Goal: Information Seeking & Learning: Check status

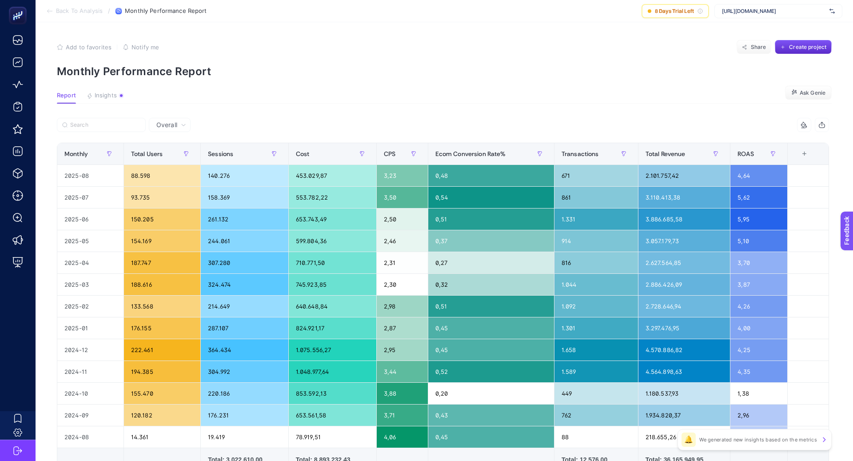
click at [757, 12] on span "https://www.loccitane.com.tr" at bounding box center [774, 11] width 104 height 7
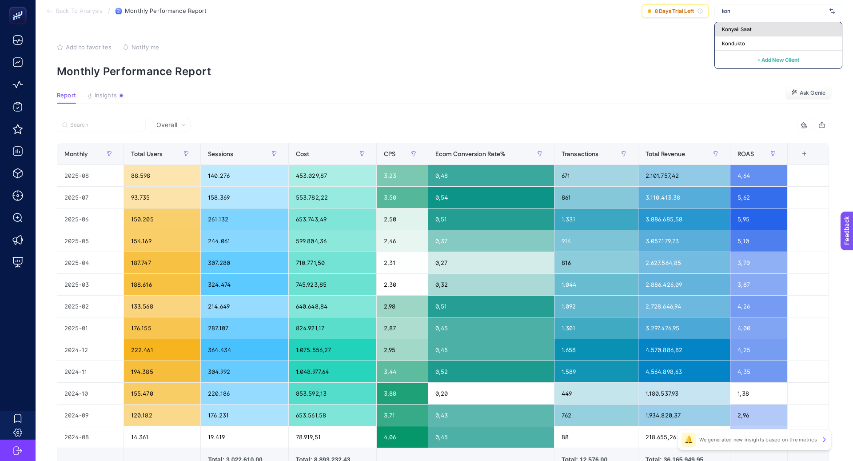
type input "kon"
click at [773, 29] on div "Konyalı Saat" at bounding box center [778, 29] width 127 height 14
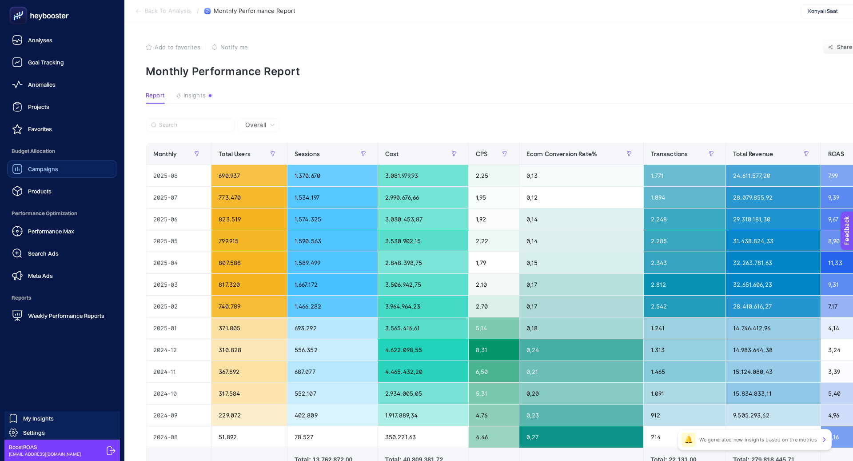
click at [49, 172] on div "Campaigns" at bounding box center [35, 169] width 46 height 11
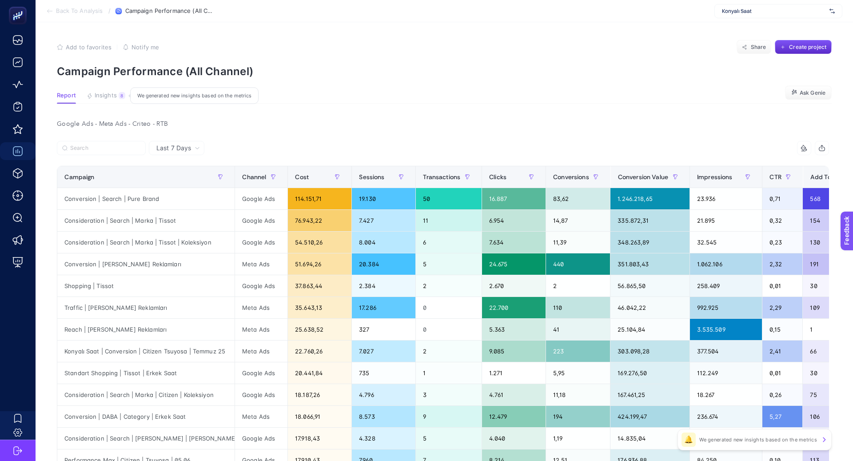
click at [112, 94] on span "Insights" at bounding box center [106, 95] width 22 height 7
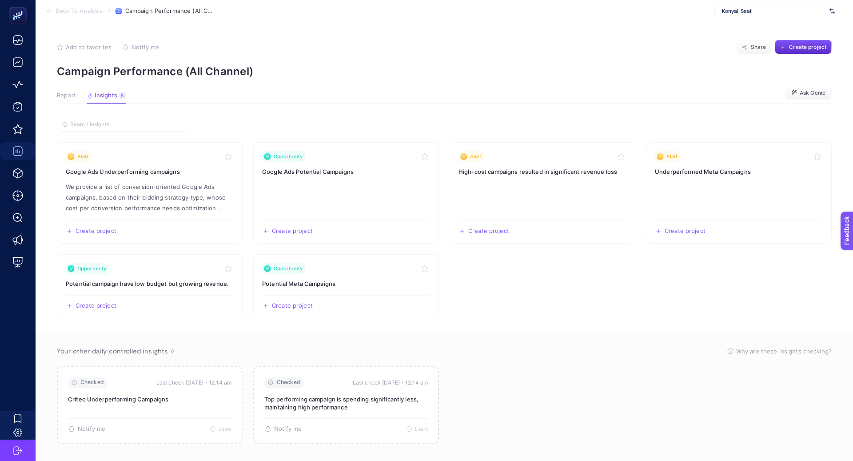
click at [76, 96] on div "Report Insights 8 We generated new insights based on the metrics" at bounding box center [91, 98] width 69 height 12
click at [324, 185] on link "Opportunity Google Ads Potential Campaigns Create project Share" at bounding box center [346, 192] width 186 height 101
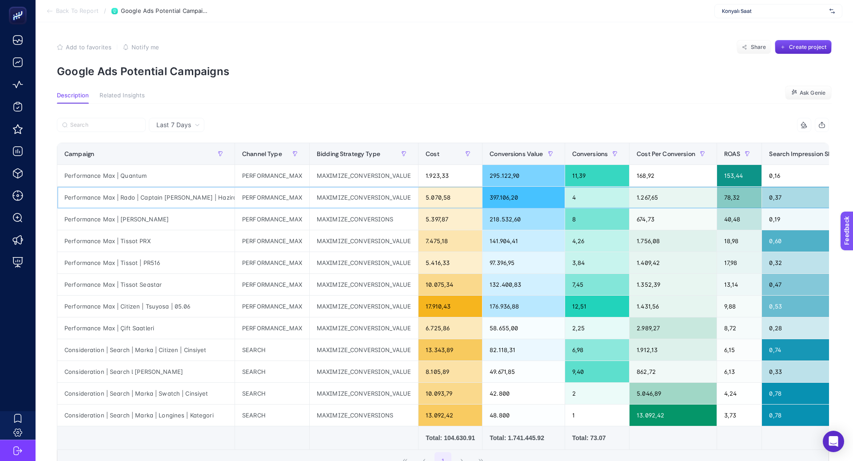
click at [192, 197] on div "Performance Max | Rado | Captain Cook | Haziran" at bounding box center [145, 197] width 177 height 21
click at [108, 218] on div "Performance Max | Hamilton" at bounding box center [145, 218] width 177 height 21
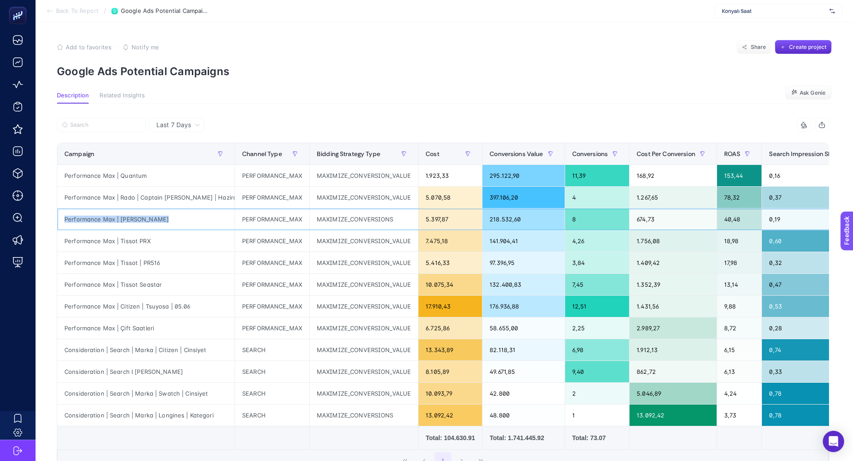
click at [108, 218] on div "Performance Max | Hamilton" at bounding box center [145, 218] width 177 height 21
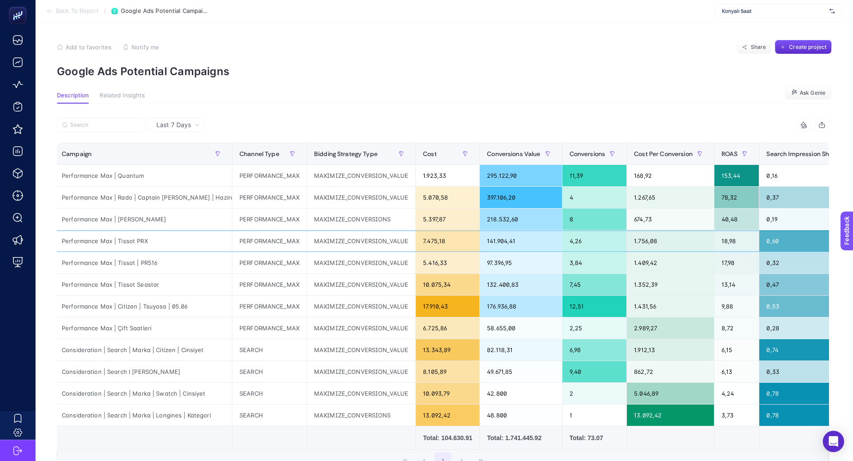
click at [140, 241] on div "Performance Max | Tissot PRX" at bounding box center [143, 240] width 177 height 21
click at [136, 262] on div "Performance Max | Tissot | PR516" at bounding box center [143, 262] width 177 height 21
click at [137, 262] on div "Performance Max | Tissot | PR516" at bounding box center [143, 262] width 177 height 21
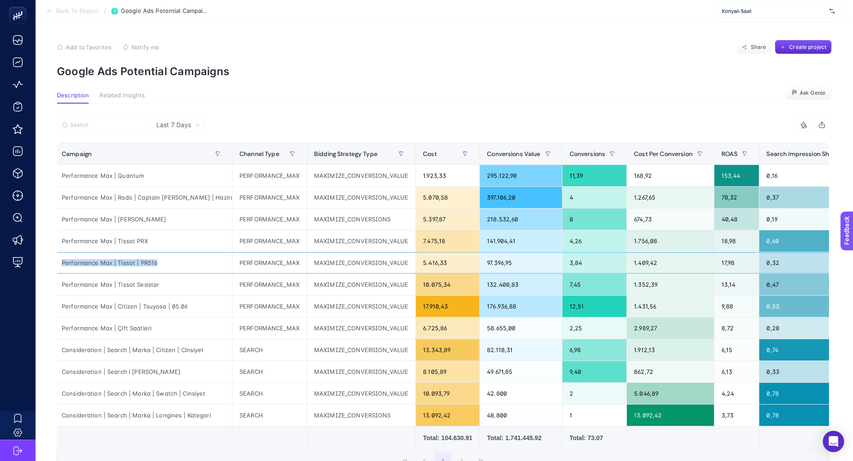
click at [137, 262] on div "Performance Max | Tissot | PR516" at bounding box center [143, 262] width 177 height 21
copy tr "Performance Max | Tissot | PR516"
click at [145, 286] on div "Performance Max | Tissot Seastar" at bounding box center [143, 284] width 177 height 21
click at [145, 285] on div "Performance Max | Tissot Seastar" at bounding box center [143, 284] width 177 height 21
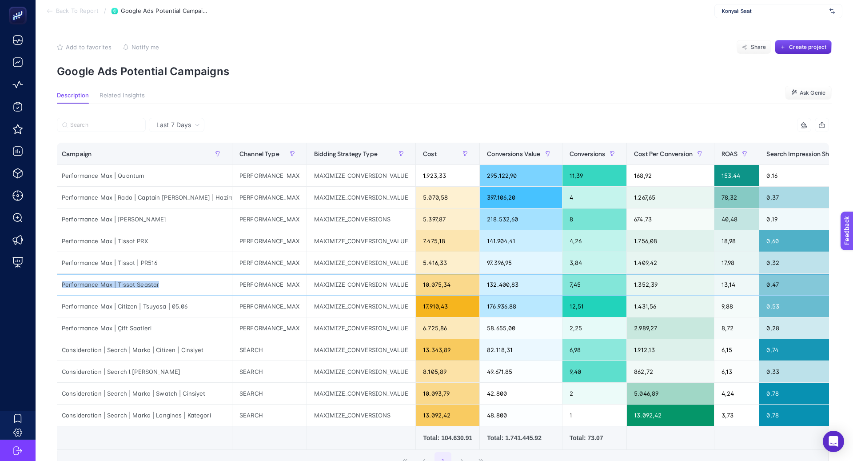
copy tr "Performance Max | Tissot Seastar"
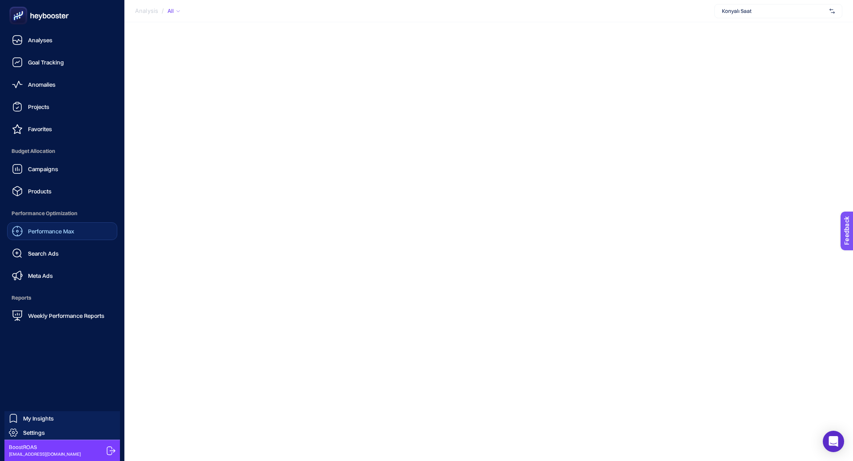
click at [55, 238] on link "Performance Max" at bounding box center [62, 231] width 110 height 18
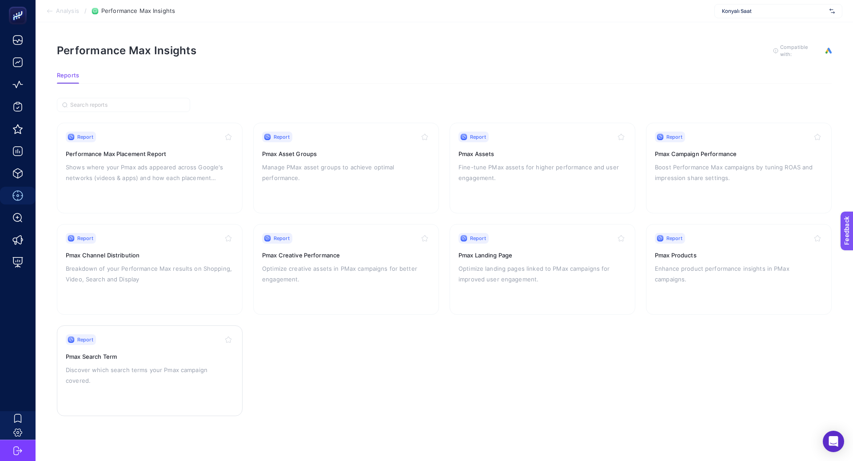
click at [193, 353] on h3 "Pmax Search Term" at bounding box center [150, 356] width 168 height 9
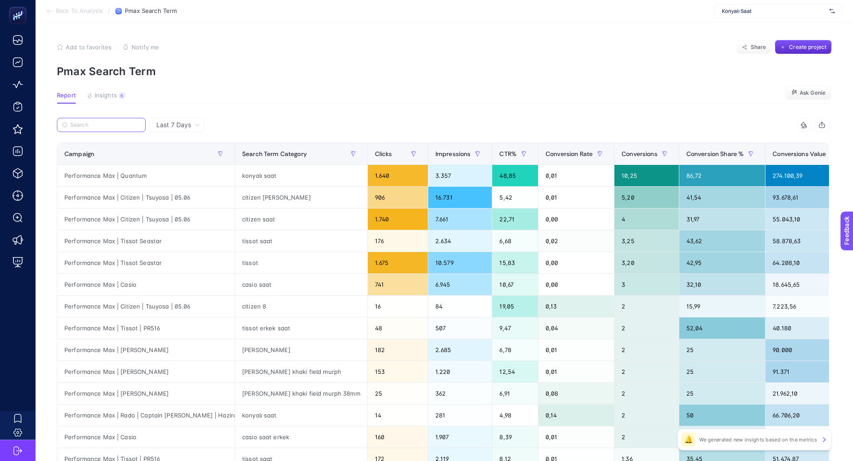
click at [133, 123] on input "Search" at bounding box center [105, 125] width 70 height 7
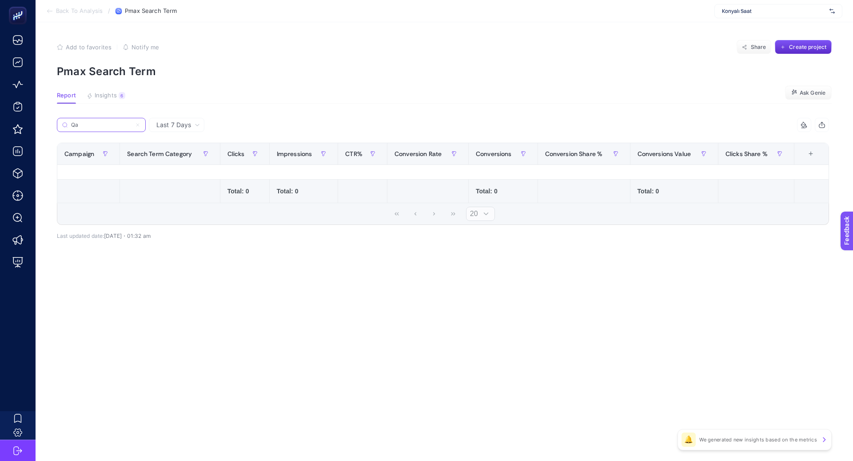
type input "Q"
type input "u"
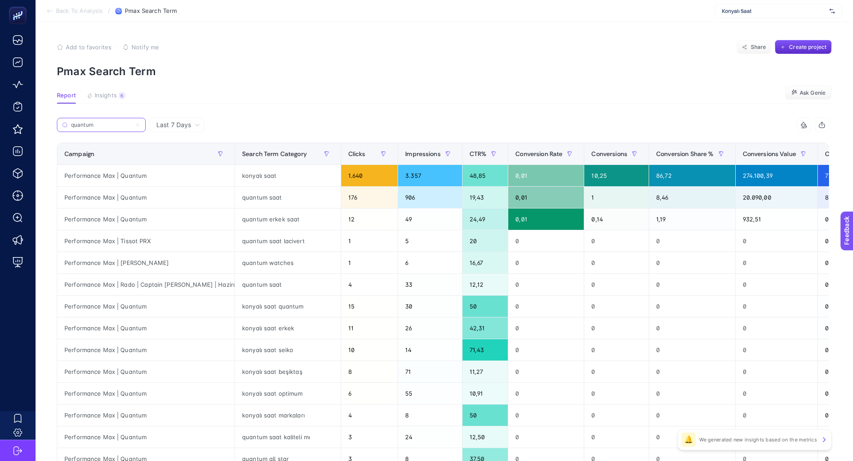
click at [114, 125] on input "quantum" at bounding box center [101, 125] width 60 height 7
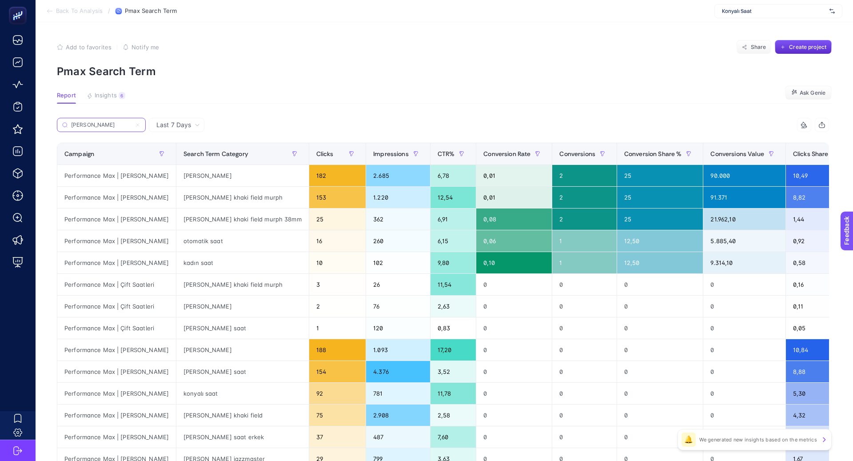
click at [112, 124] on input "hamilton" at bounding box center [101, 125] width 60 height 7
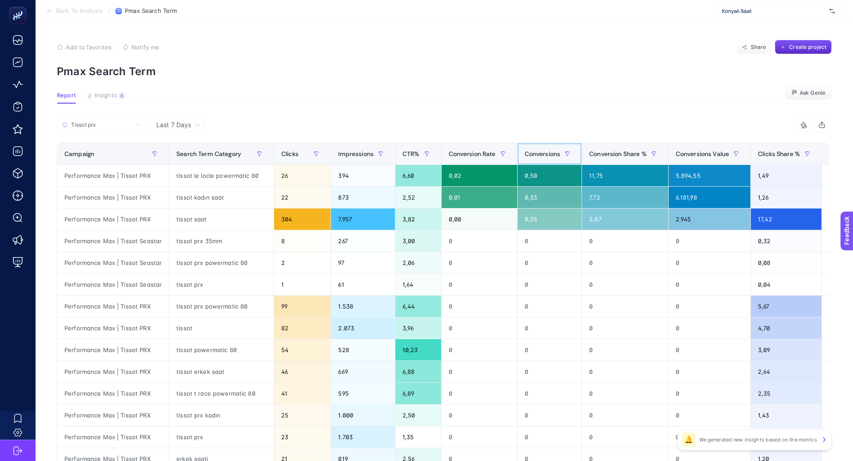
click at [533, 152] on span "Conversions" at bounding box center [543, 153] width 36 height 7
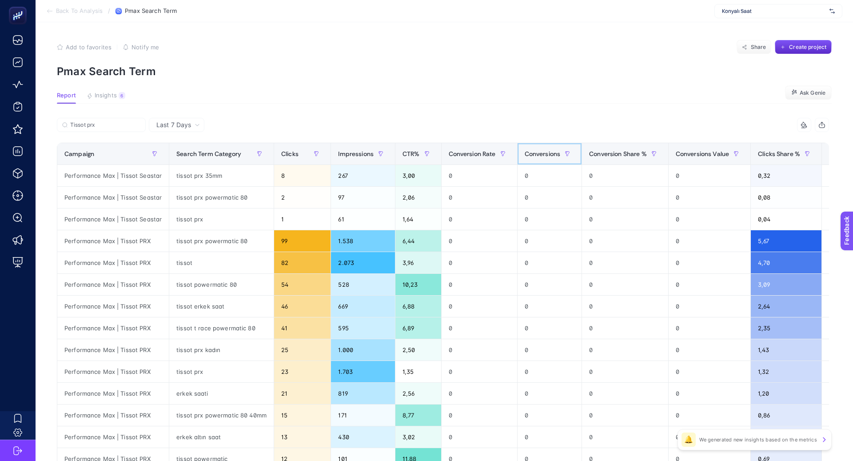
click at [533, 152] on span "Conversions" at bounding box center [543, 153] width 36 height 7
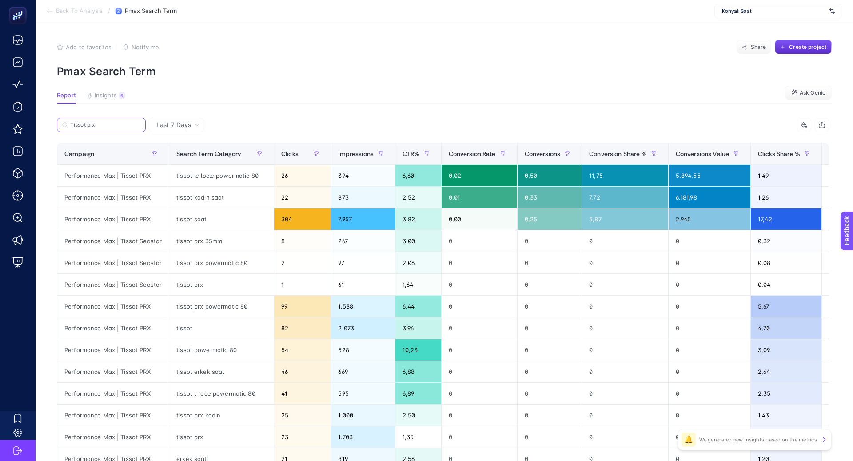
click at [98, 124] on input "Tissot prx" at bounding box center [105, 125] width 70 height 7
click at [98, 124] on input "Tissot prx" at bounding box center [101, 125] width 60 height 7
paste input "Performance Max | Tissot Seastar"
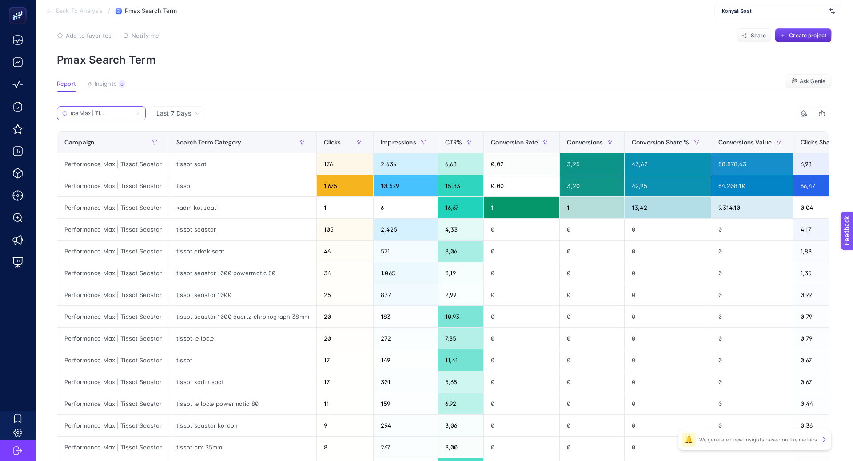
scroll to position [25, 0]
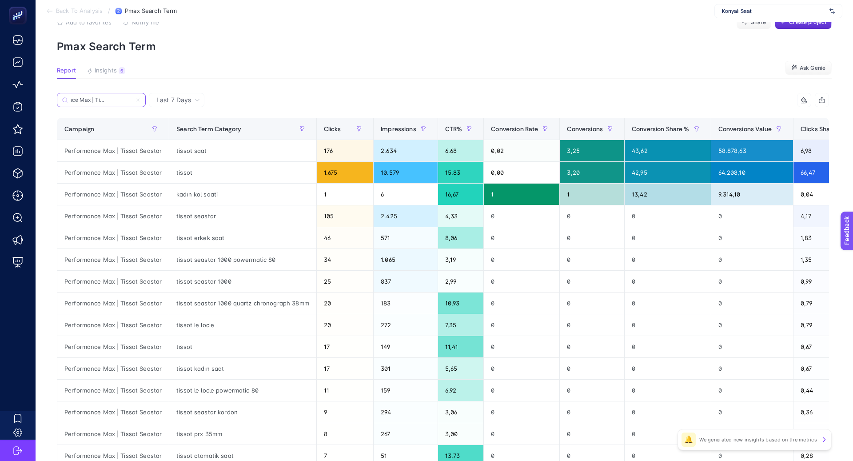
type input "Performance Max | Tissot Seastar"
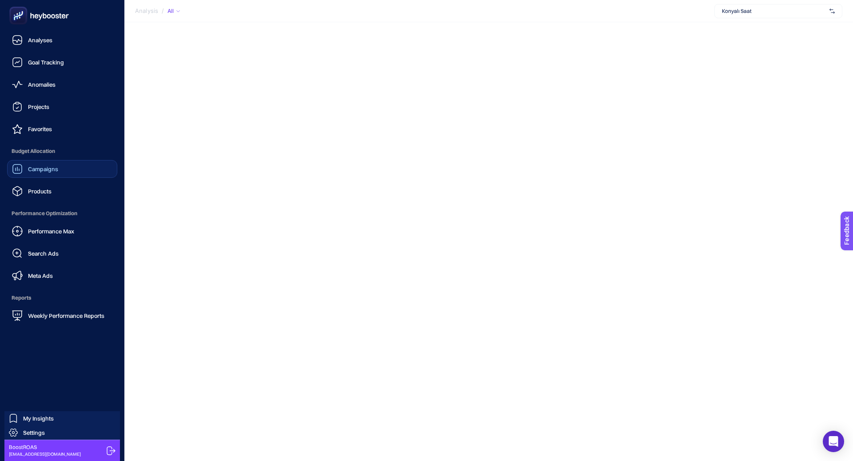
click at [47, 176] on link "Campaigns" at bounding box center [62, 169] width 110 height 18
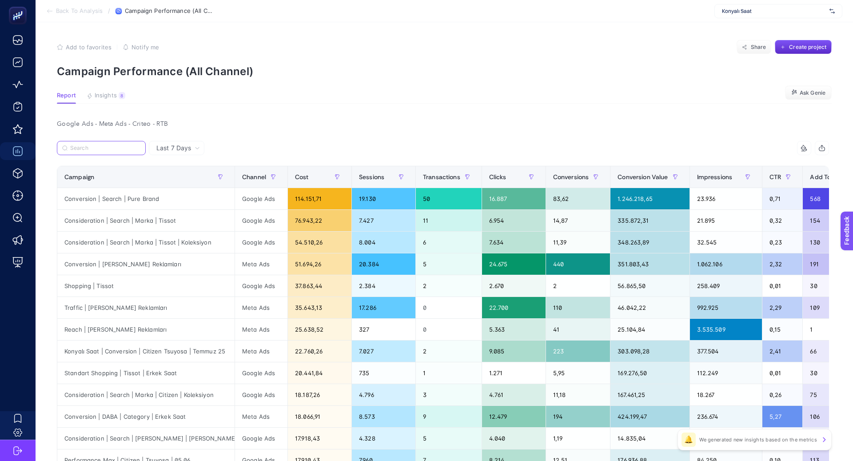
click at [116, 148] on input "Search" at bounding box center [105, 148] width 70 height 7
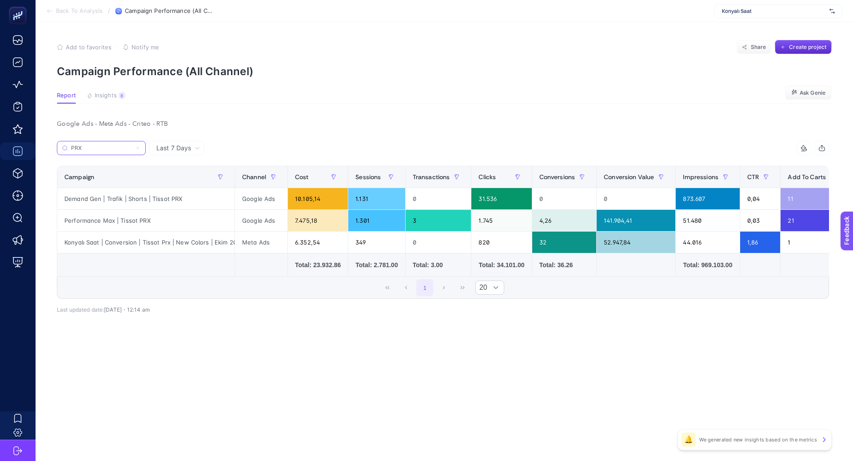
type input "PRX"
click at [92, 149] on input "PRX" at bounding box center [101, 148] width 60 height 7
click at [93, 149] on input "PRX" at bounding box center [101, 148] width 60 height 7
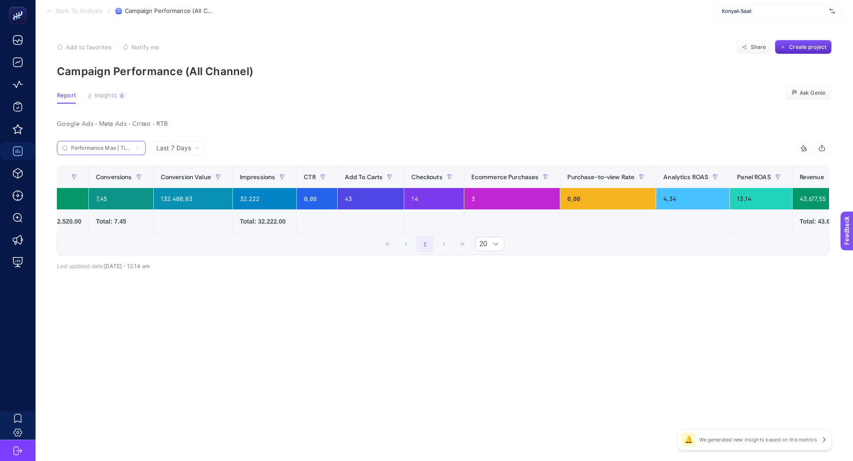
click at [129, 150] on input "Performance Max | Tissot Seastar" at bounding box center [101, 148] width 60 height 7
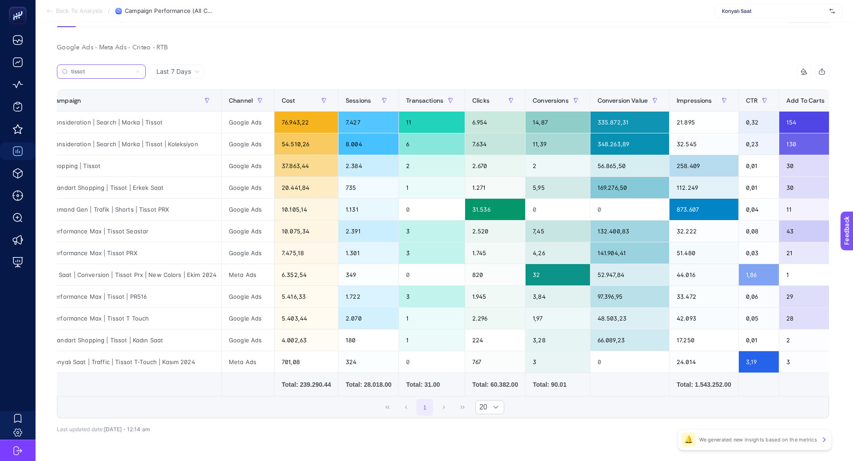
scroll to position [0, 17]
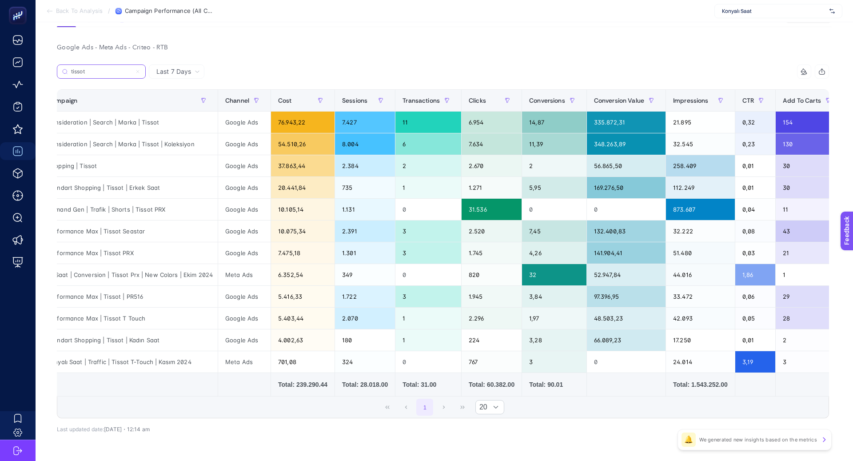
type input "tissot"
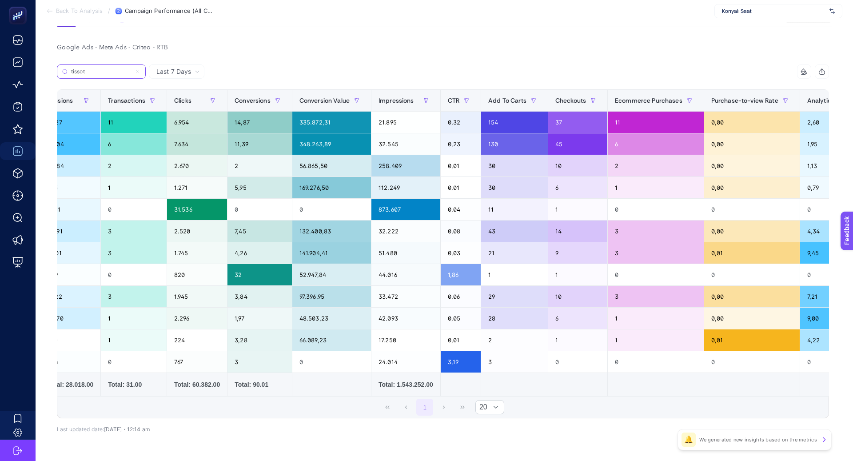
scroll to position [0, 571]
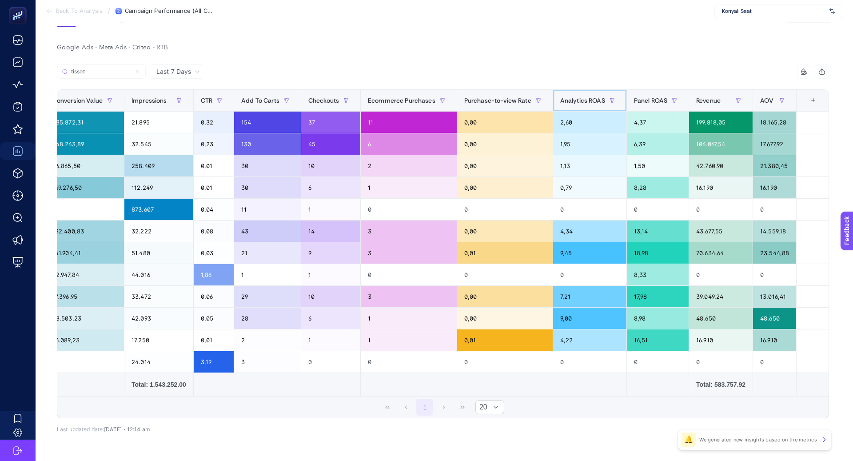
click at [575, 102] on span "Analytics ROAS" at bounding box center [582, 100] width 45 height 7
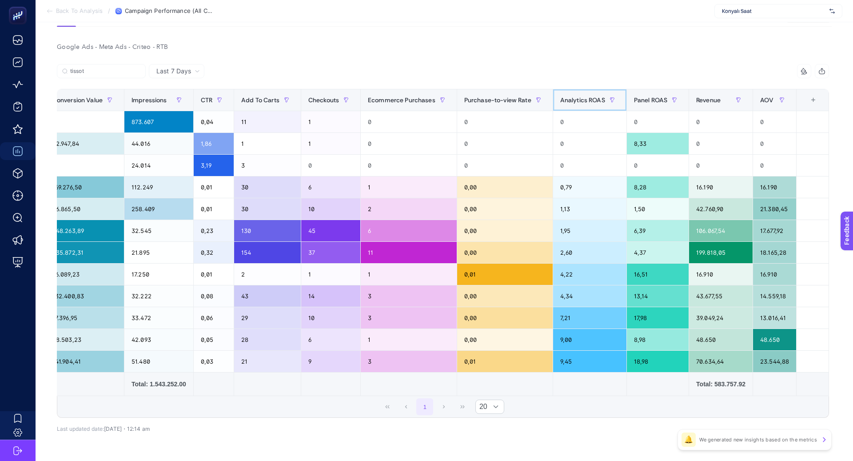
click at [583, 101] on span "Analytics ROAS" at bounding box center [582, 99] width 45 height 7
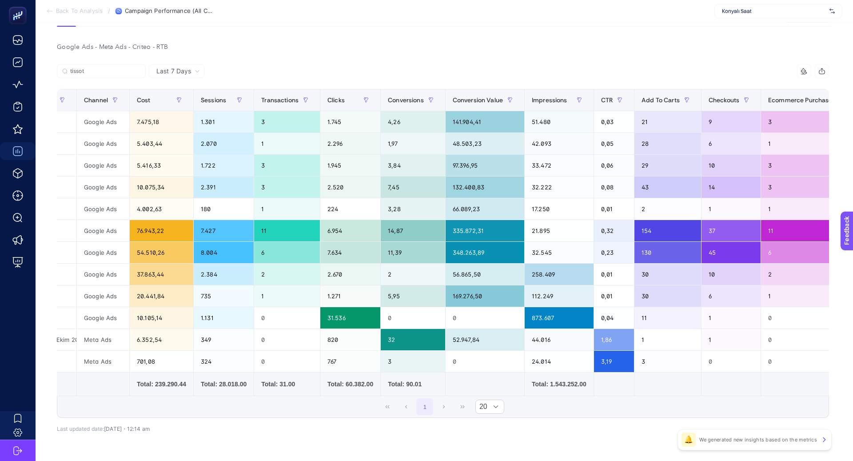
scroll to position [0, 0]
